Goal: Task Accomplishment & Management: Complete application form

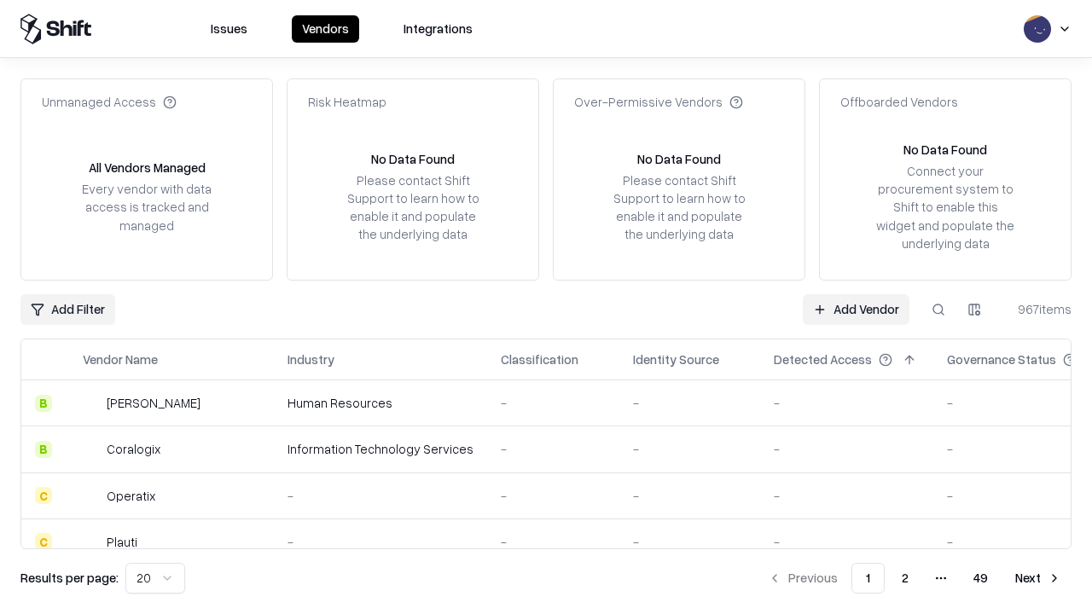
click at [855, 309] on link "Add Vendor" at bounding box center [856, 309] width 107 height 31
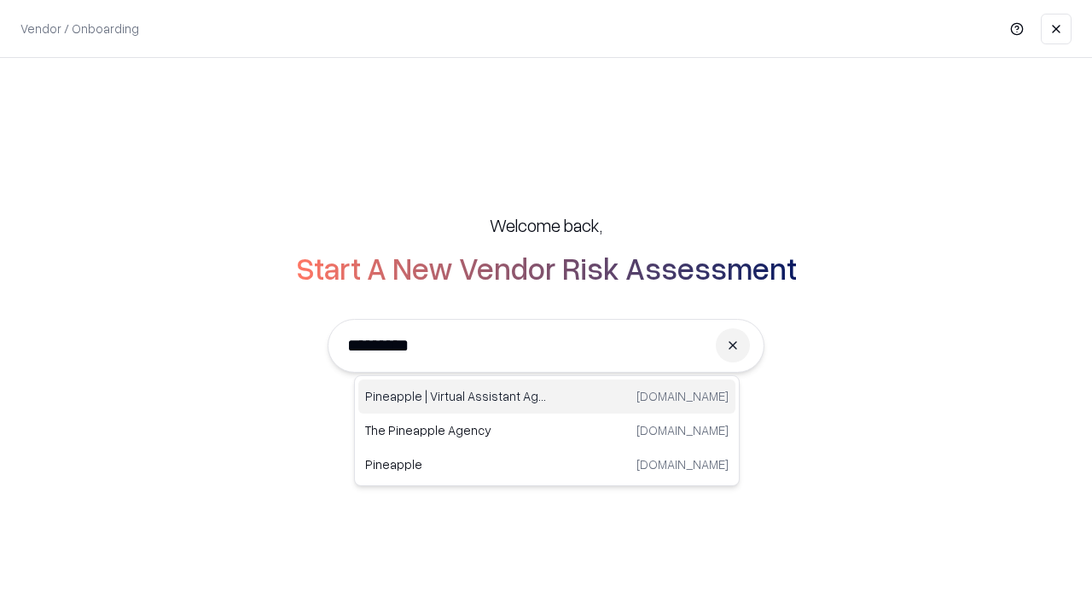
click at [547, 397] on div "Pineapple | Virtual Assistant Agency [DOMAIN_NAME]" at bounding box center [546, 397] width 377 height 34
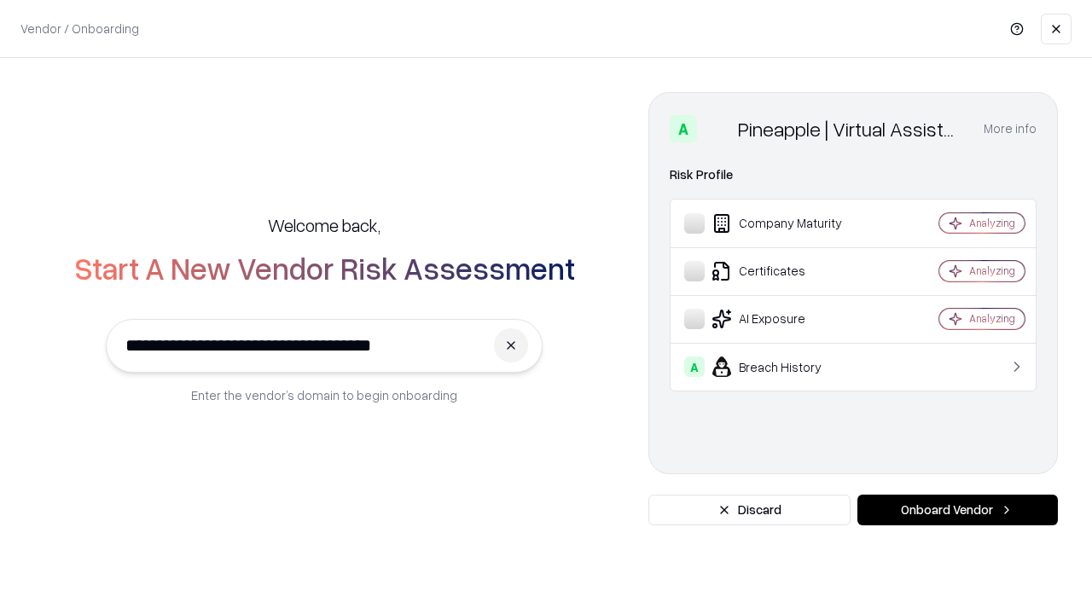
type input "**********"
click at [957, 510] on button "Onboard Vendor" at bounding box center [957, 510] width 200 height 31
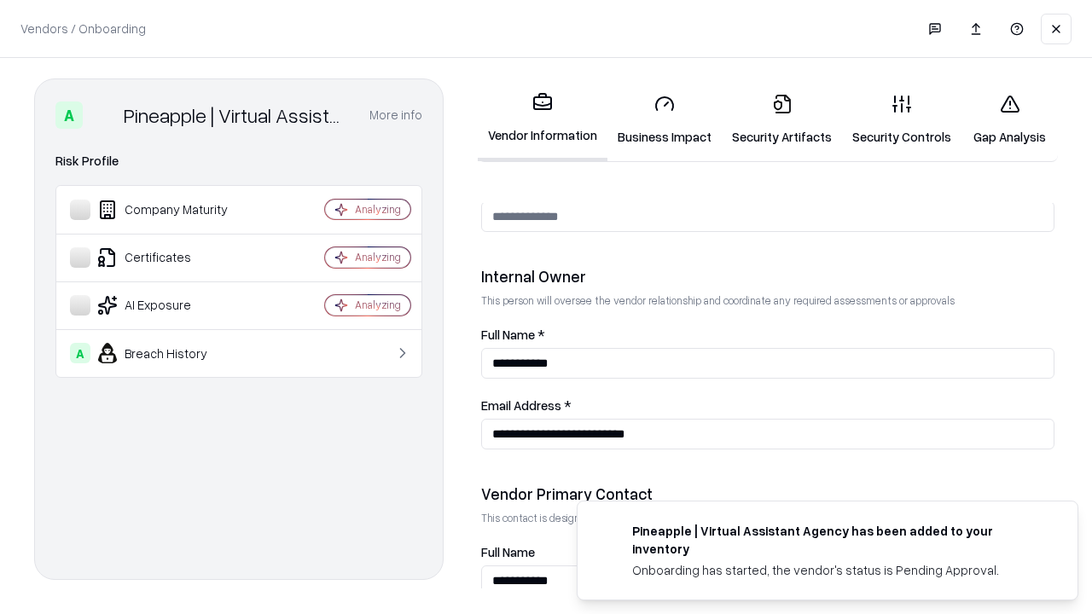
scroll to position [884, 0]
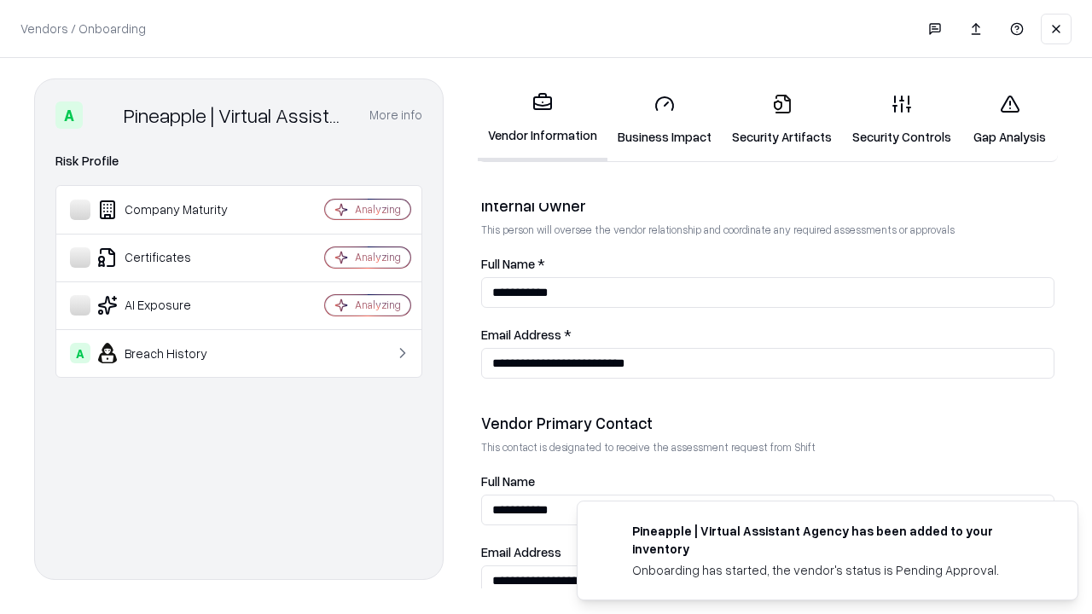
click at [664, 119] on link "Business Impact" at bounding box center [664, 119] width 114 height 79
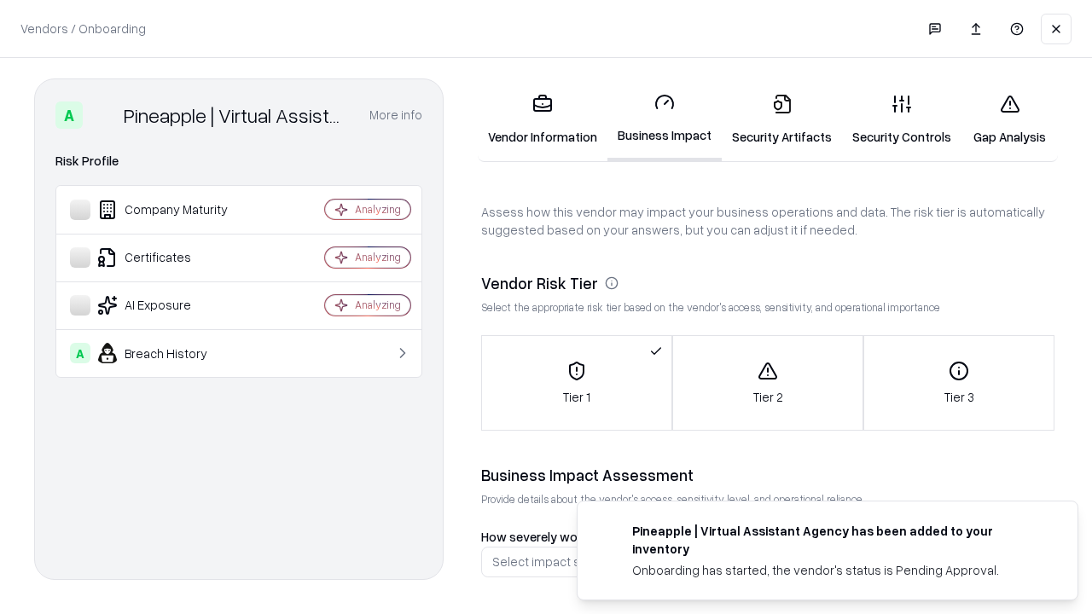
click at [1009, 119] on link "Gap Analysis" at bounding box center [1009, 119] width 96 height 79
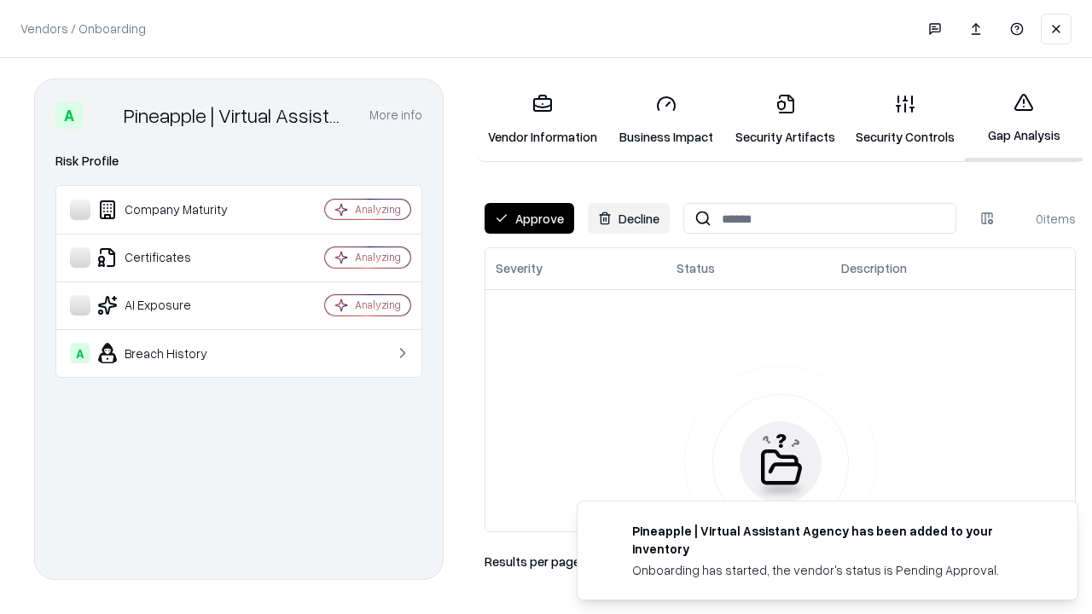
click at [529, 218] on button "Approve" at bounding box center [529, 218] width 90 height 31
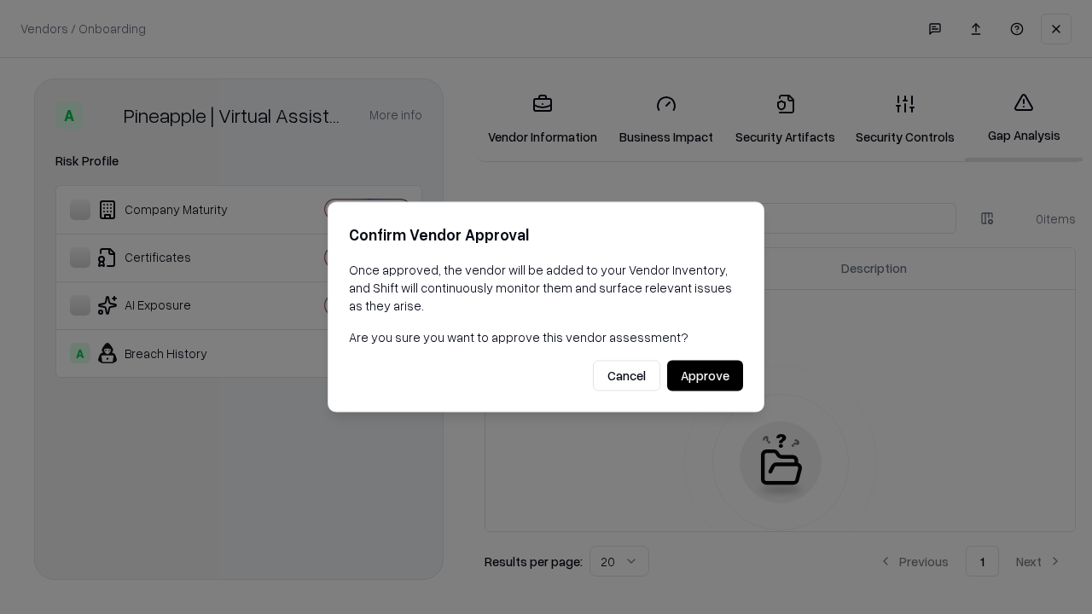
click at [704, 375] on button "Approve" at bounding box center [705, 376] width 76 height 31
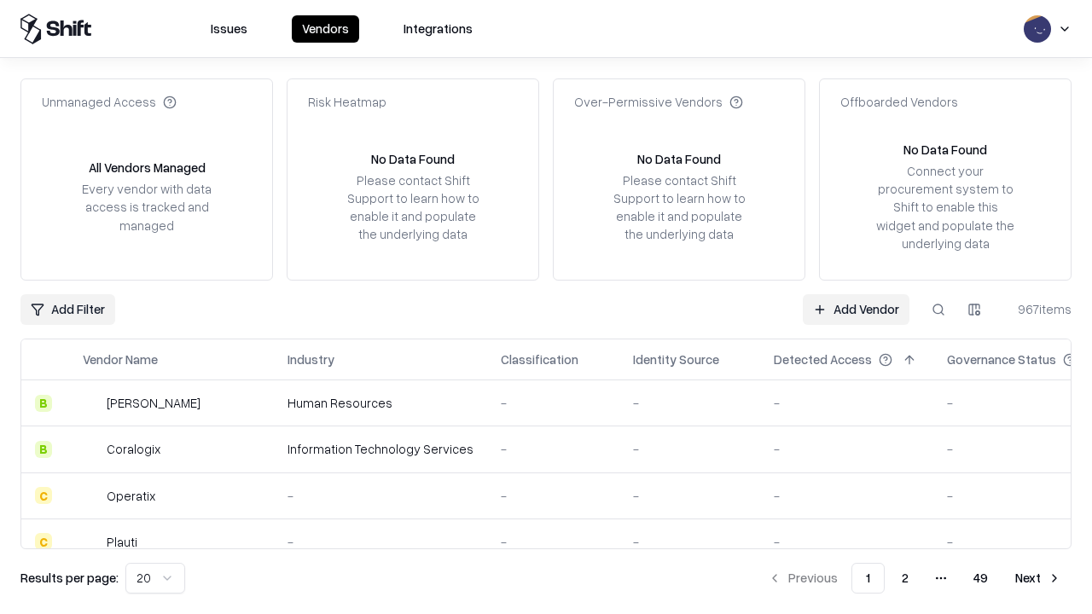
type input "**********"
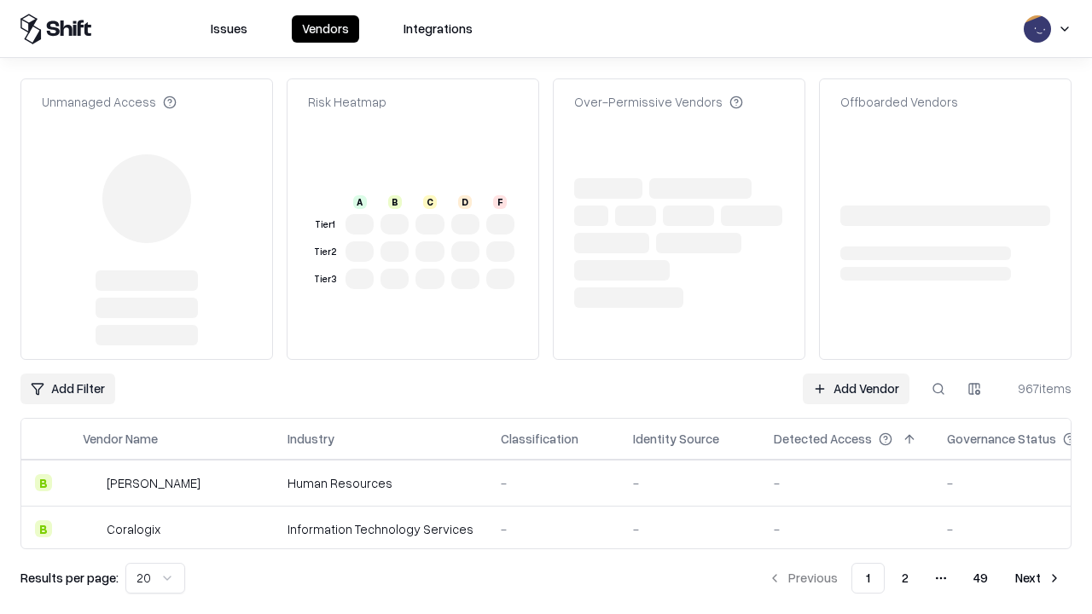
click at [855, 374] on link "Add Vendor" at bounding box center [856, 389] width 107 height 31
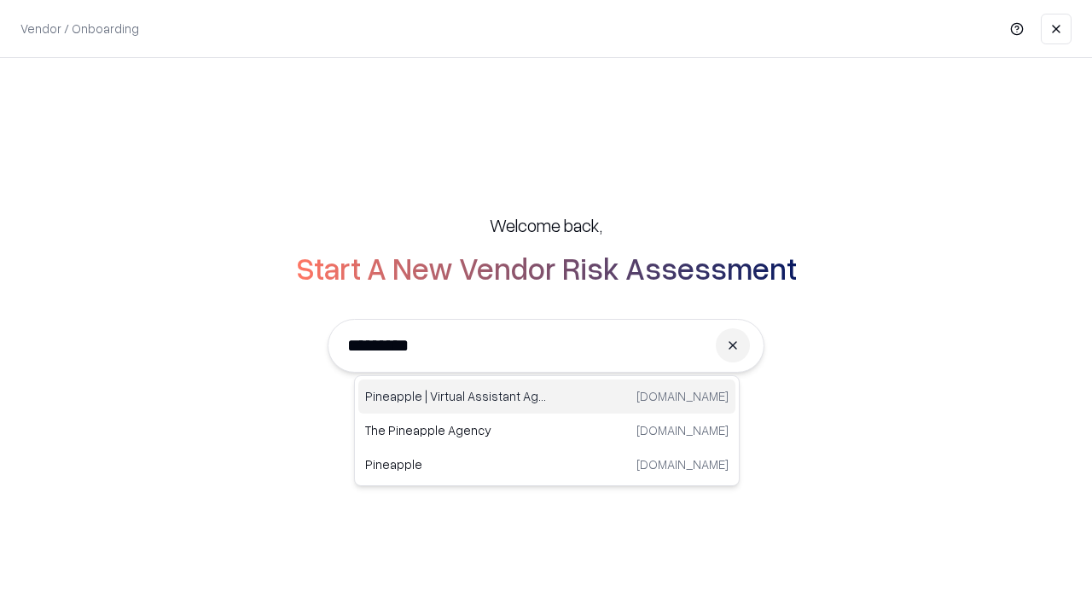
click at [547, 397] on div "Pineapple | Virtual Assistant Agency [DOMAIN_NAME]" at bounding box center [546, 397] width 377 height 34
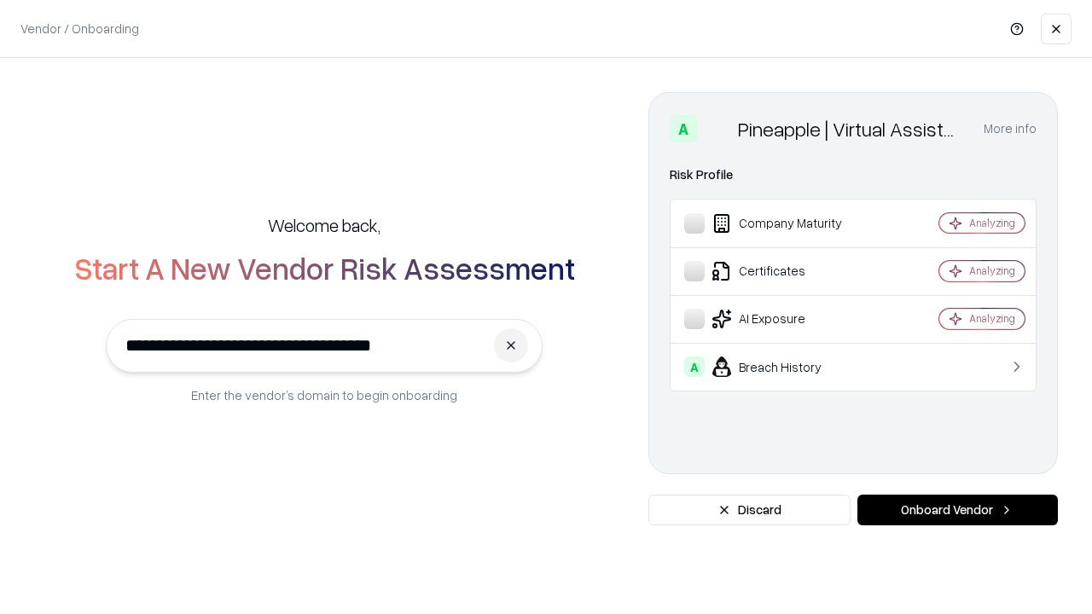
type input "**********"
click at [957, 510] on button "Onboard Vendor" at bounding box center [957, 510] width 200 height 31
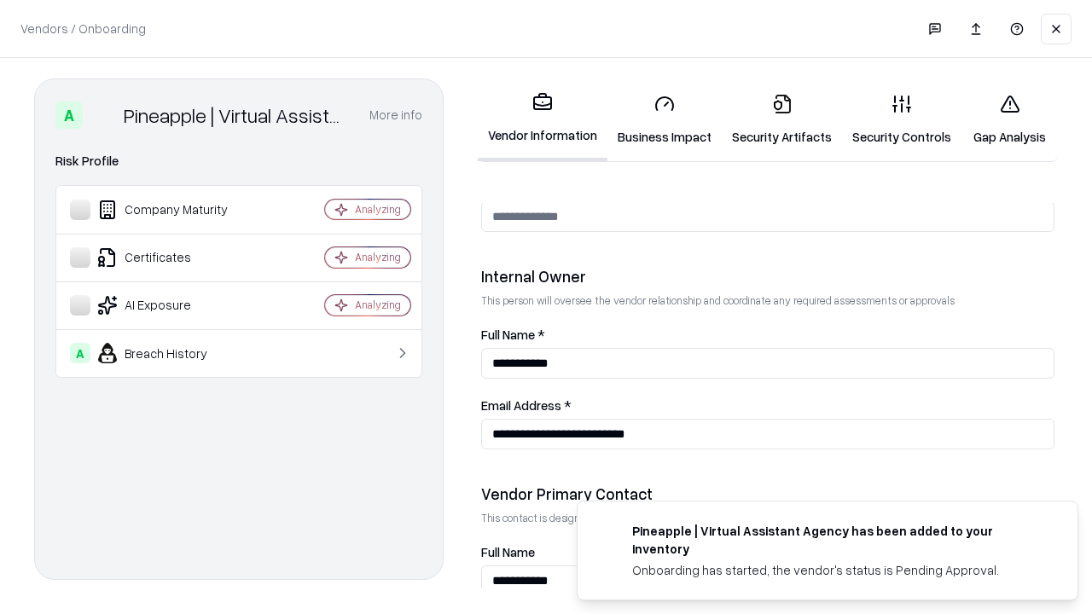
scroll to position [884, 0]
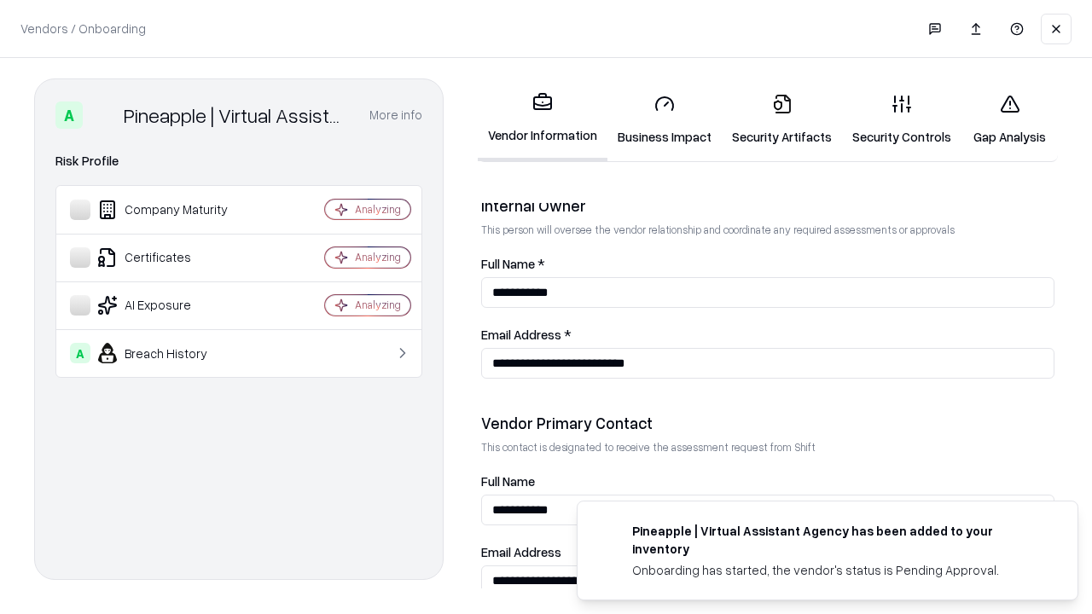
click at [1009, 119] on link "Gap Analysis" at bounding box center [1009, 119] width 96 height 79
